Goal: Information Seeking & Learning: Learn about a topic

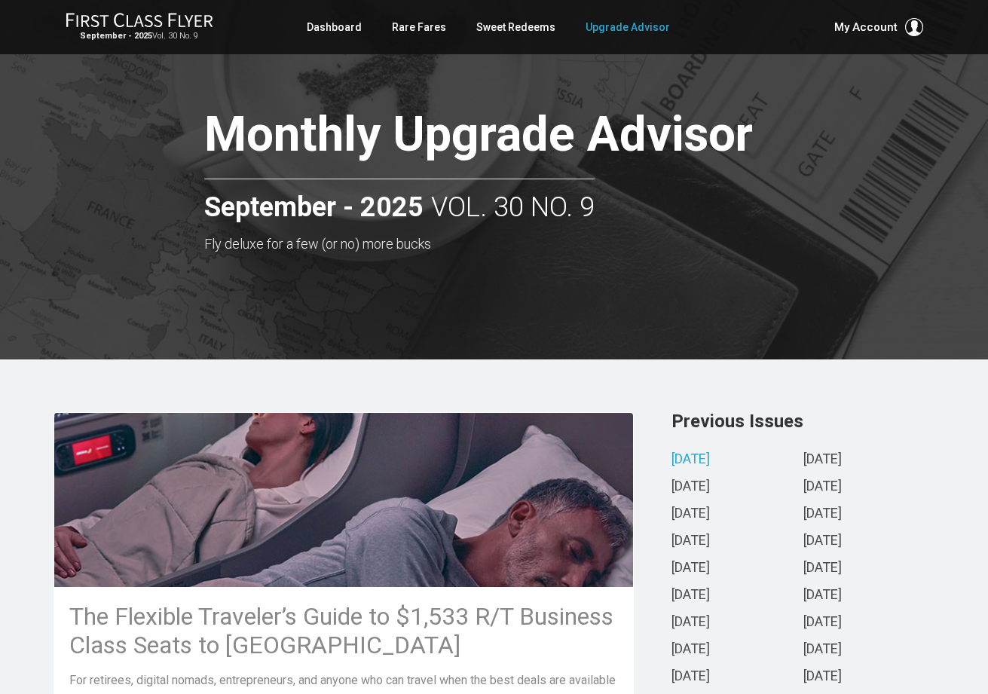
click at [942, 514] on div "Previous Issues September 2025 August 2025 July 2025 June 2025 May 2025 April 2…" at bounding box center [796, 593] width 302 height 362
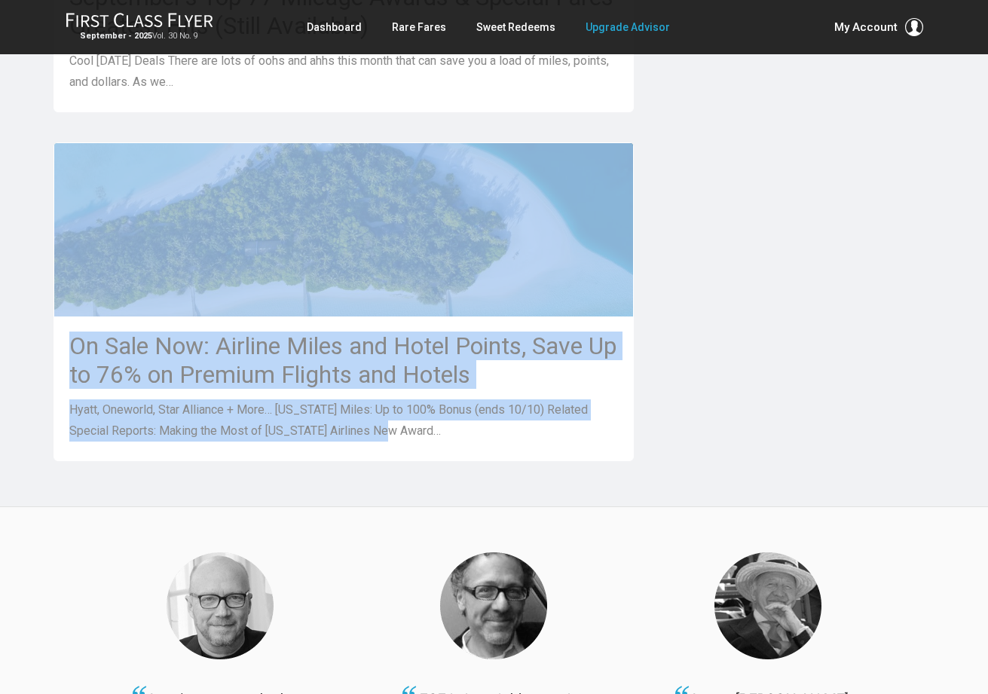
scroll to position [1666, 0]
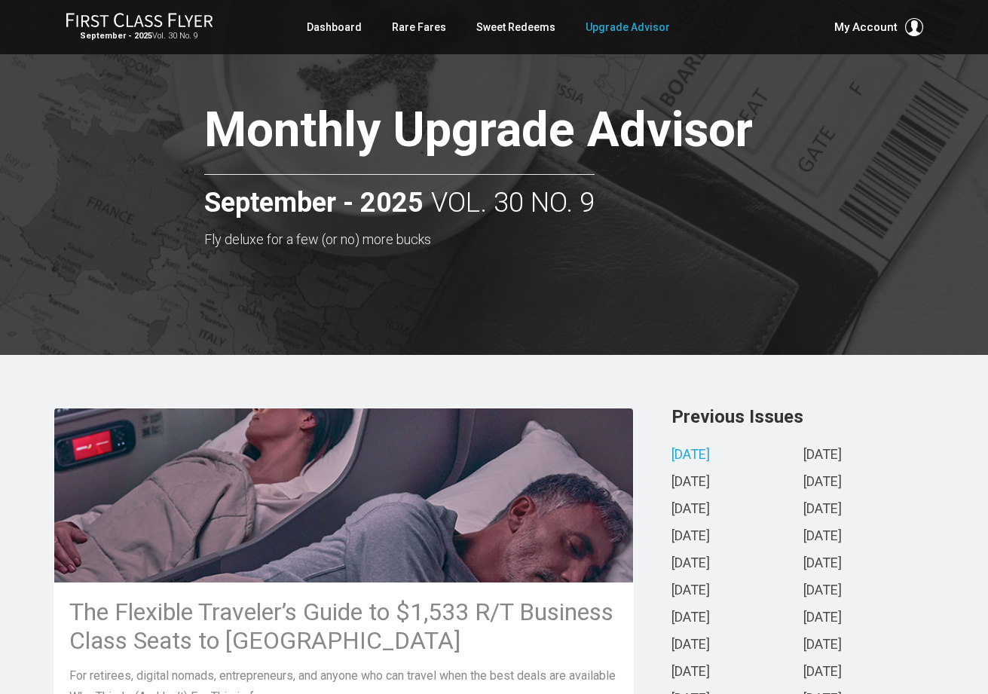
scroll to position [5, 0]
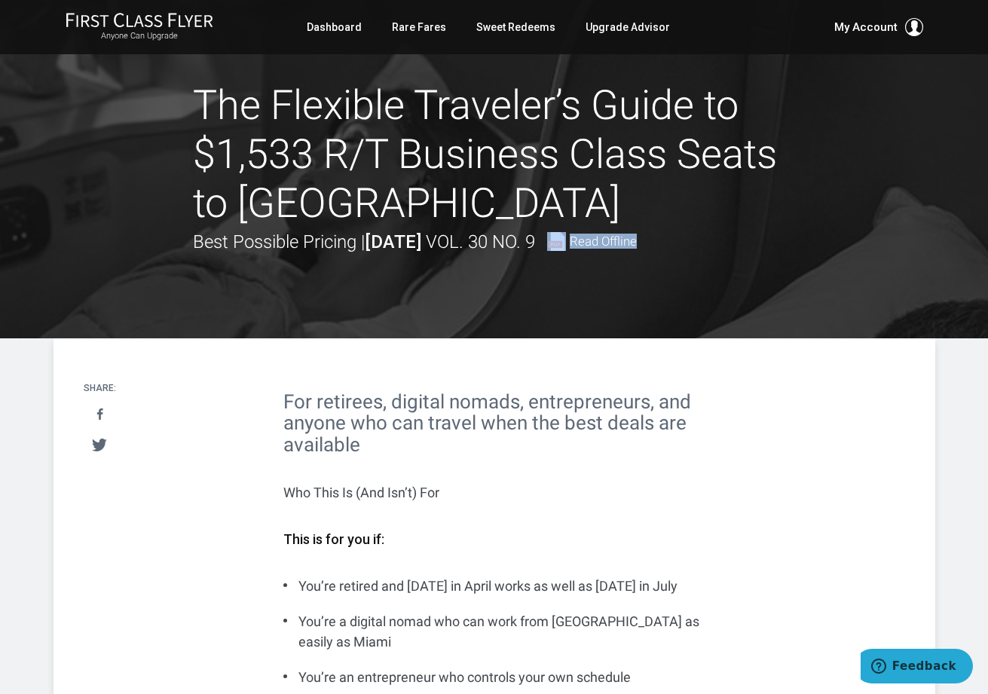
click at [637, 240] on span "Read Offline" at bounding box center [603, 241] width 67 height 13
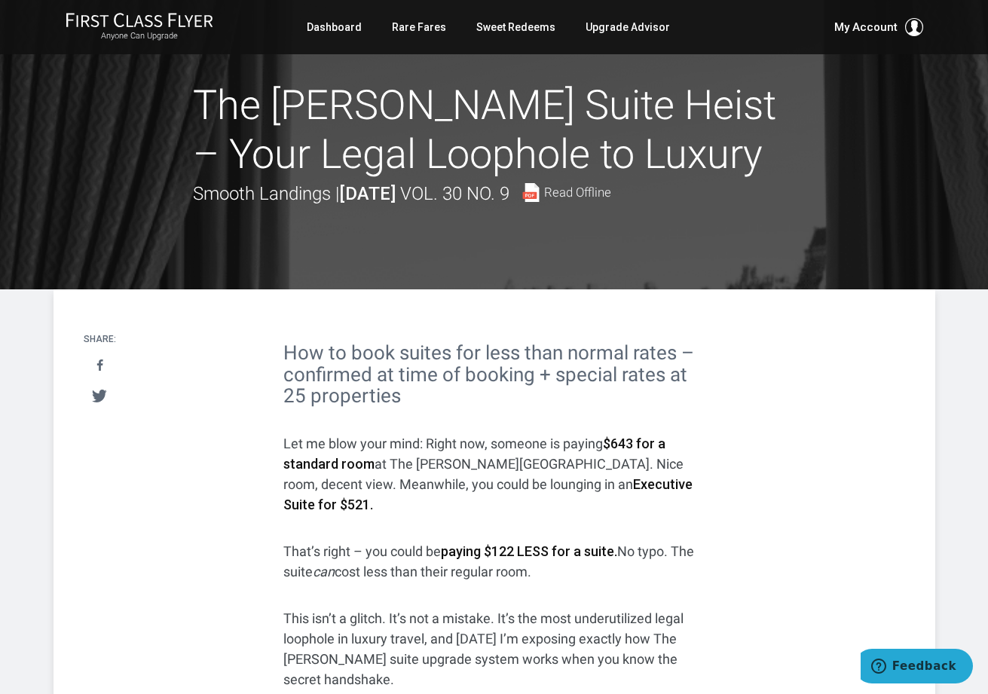
click at [611, 187] on span "Read Offline" at bounding box center [577, 192] width 67 height 13
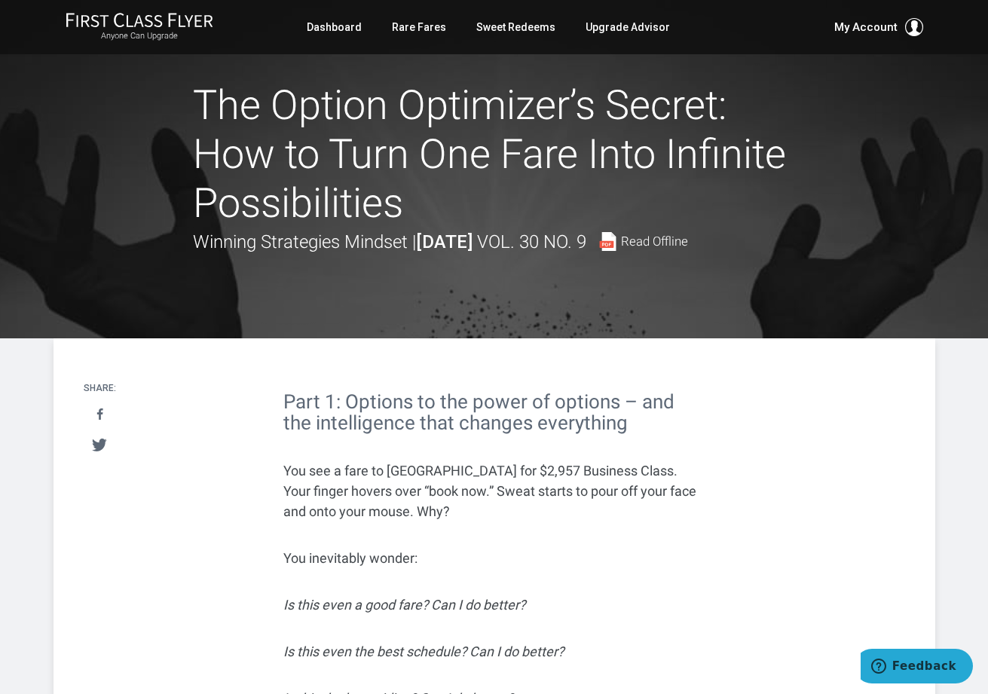
click at [688, 241] on span "Read Offline" at bounding box center [654, 241] width 67 height 13
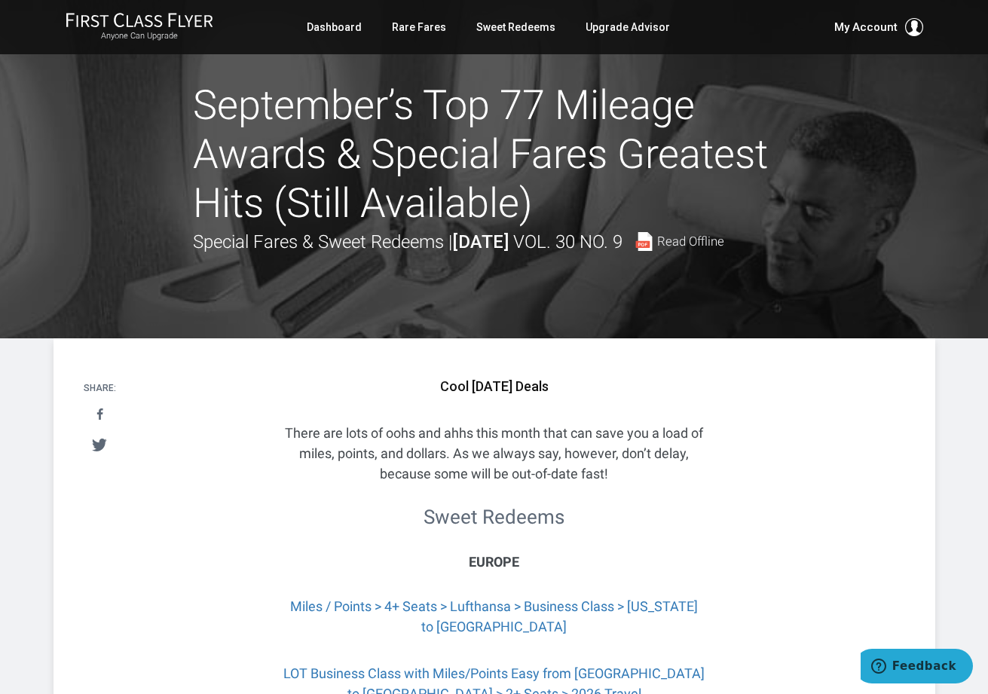
click at [657, 248] on span "Read Offline" at bounding box center [690, 241] width 67 height 13
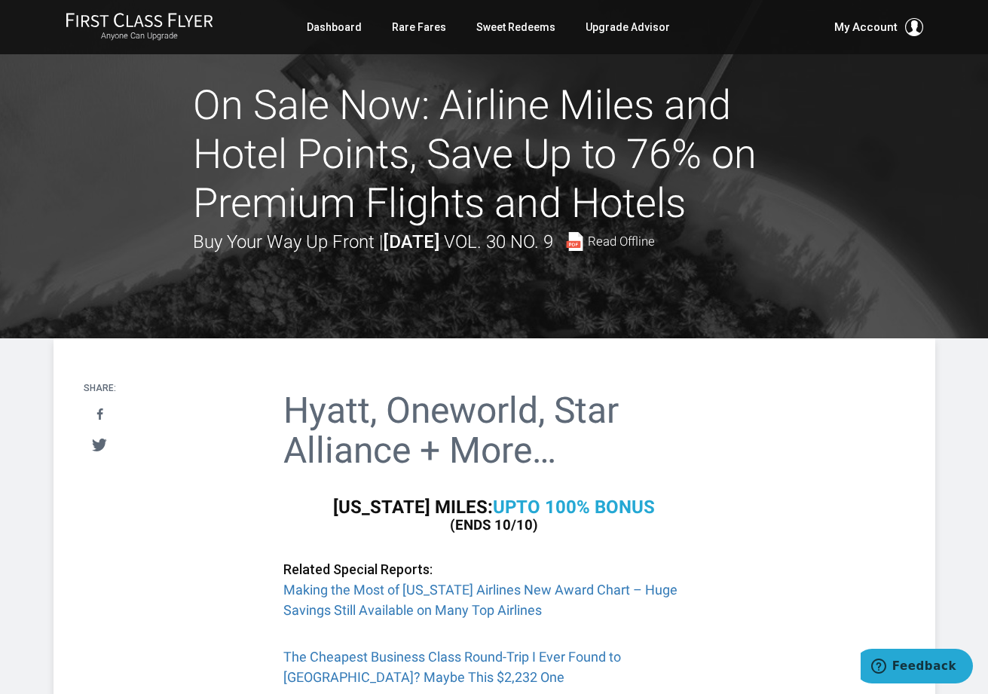
click at [655, 237] on span "Read Offline" at bounding box center [621, 241] width 67 height 13
